Goal: Information Seeking & Learning: Learn about a topic

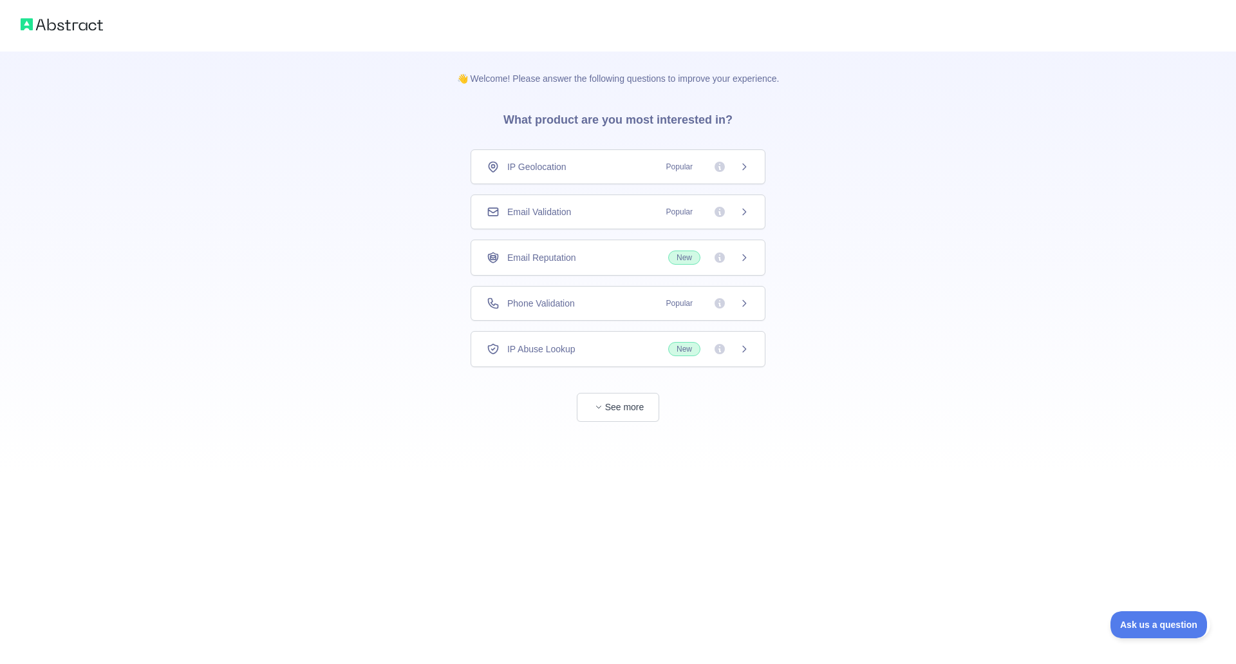
click at [597, 216] on div "Email Validation Popular" at bounding box center [618, 211] width 263 height 13
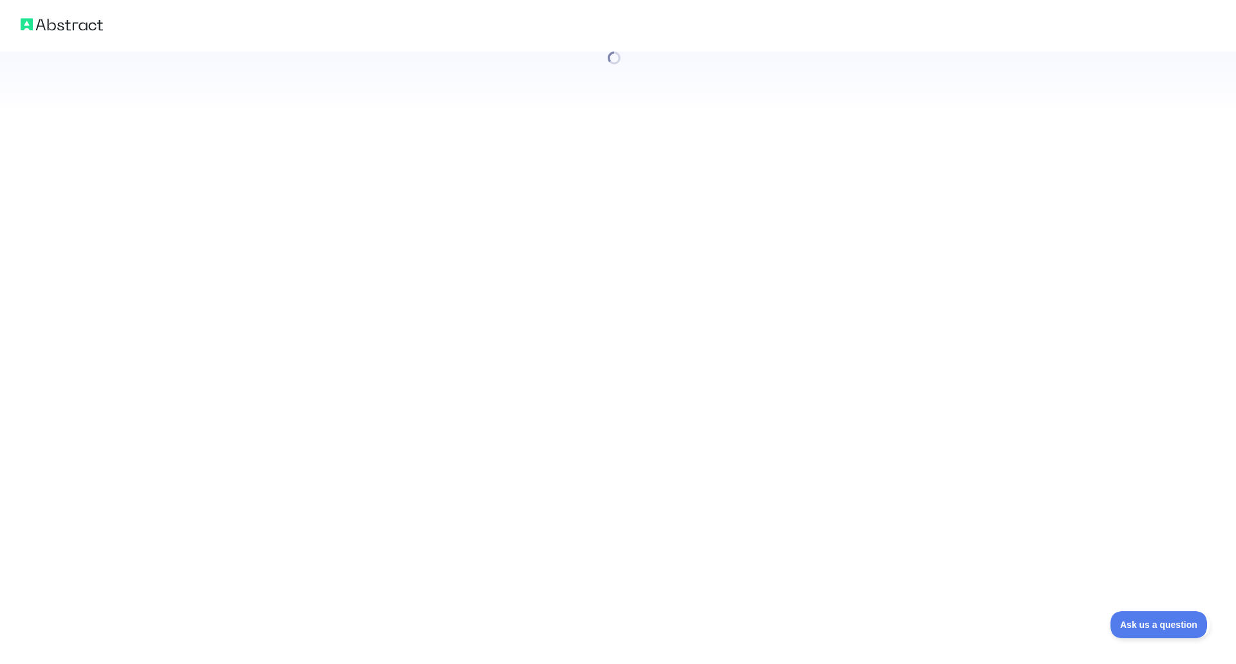
click at [612, 355] on div at bounding box center [618, 332] width 1236 height 664
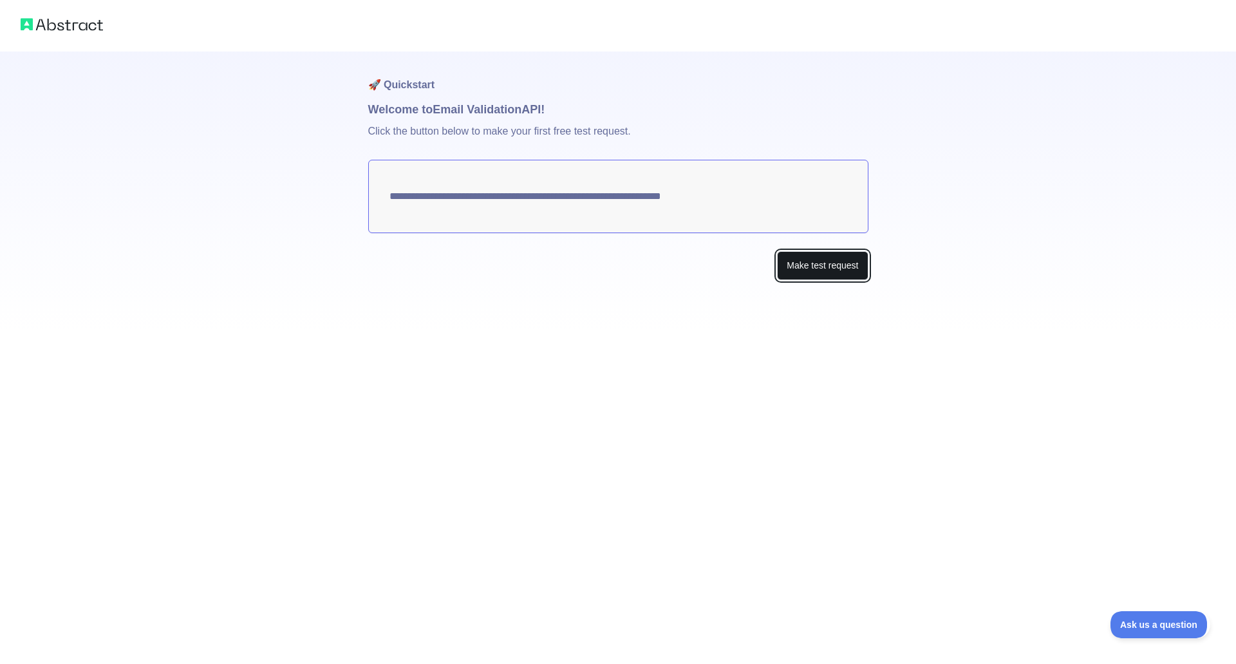
click at [811, 265] on button "Make test request" at bounding box center [822, 265] width 91 height 29
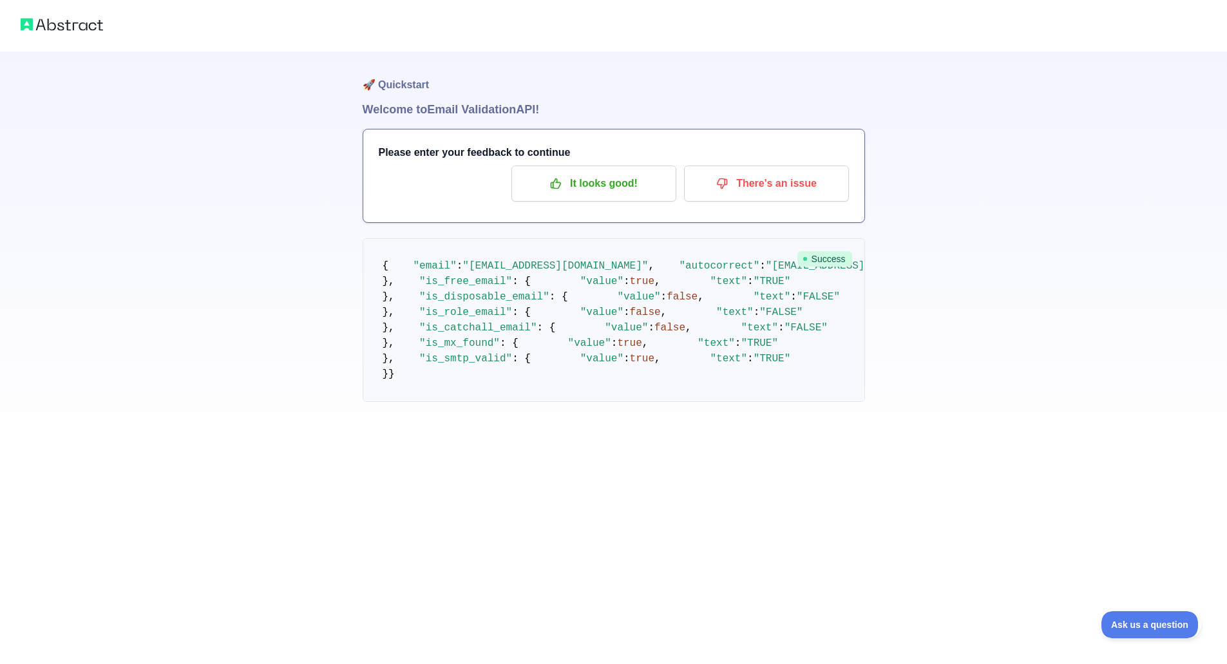
click at [408, 83] on h1 "🚀 Quickstart" at bounding box center [614, 76] width 502 height 49
click at [85, 21] on img at bounding box center [62, 24] width 82 height 18
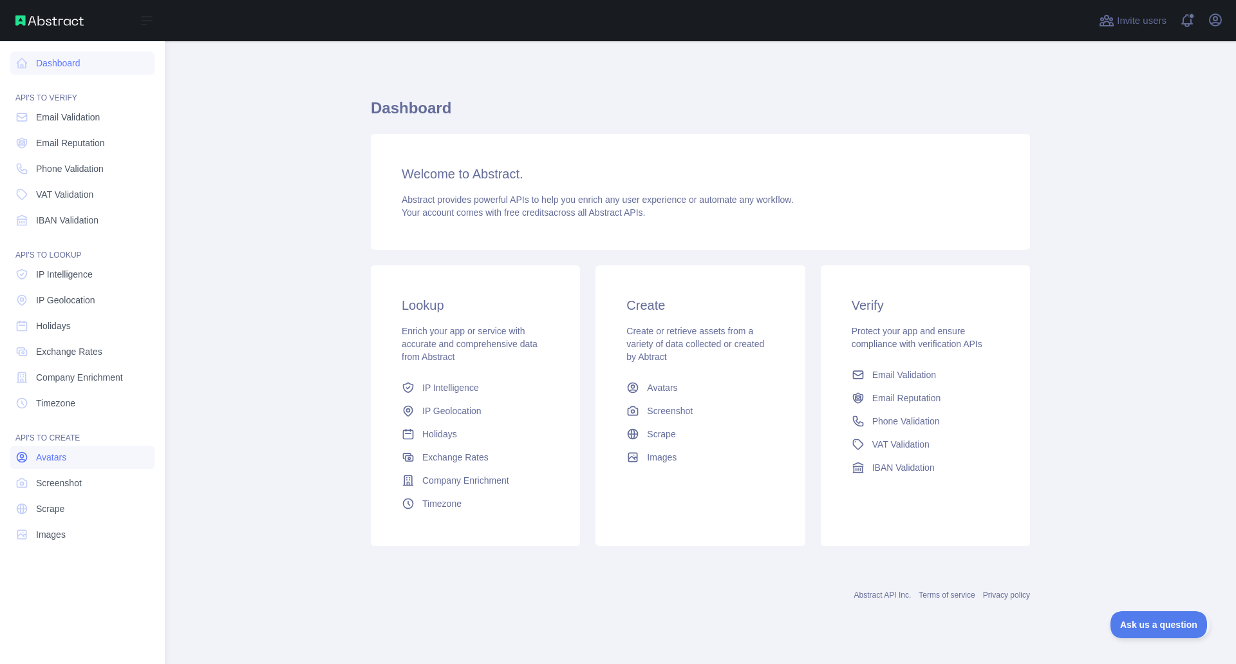
click at [85, 460] on link "Avatars" at bounding box center [82, 457] width 144 height 23
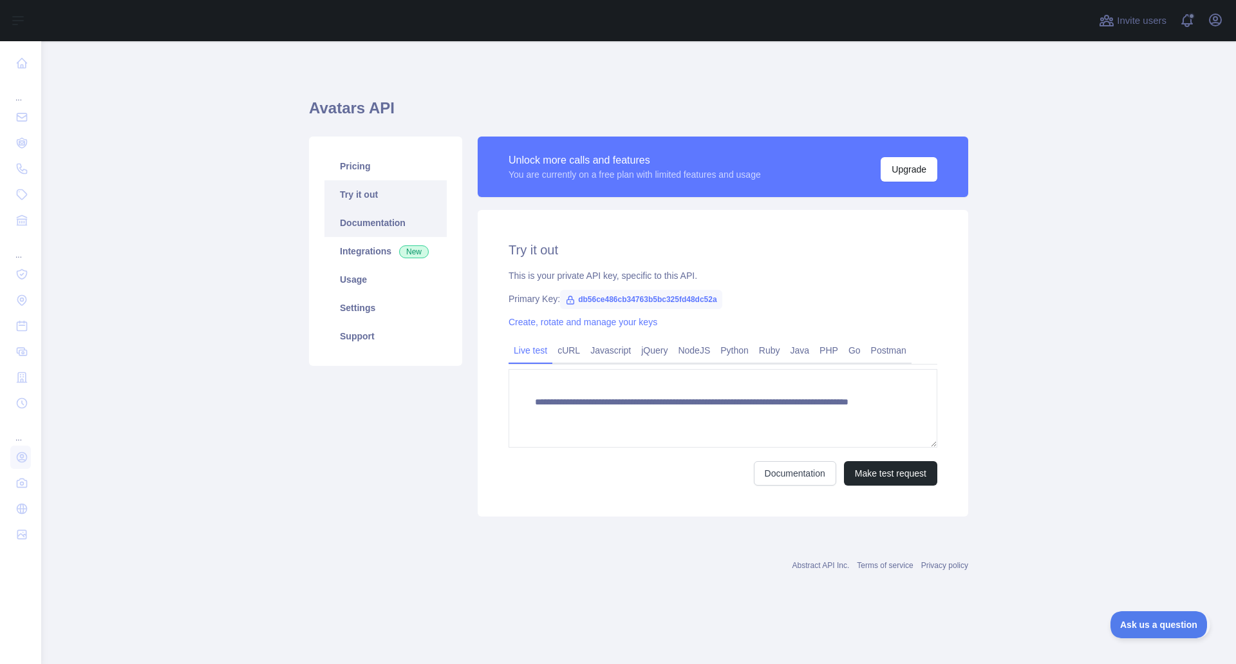
click at [337, 231] on link "Documentation" at bounding box center [386, 223] width 122 height 28
